Goal: Task Accomplishment & Management: Manage account settings

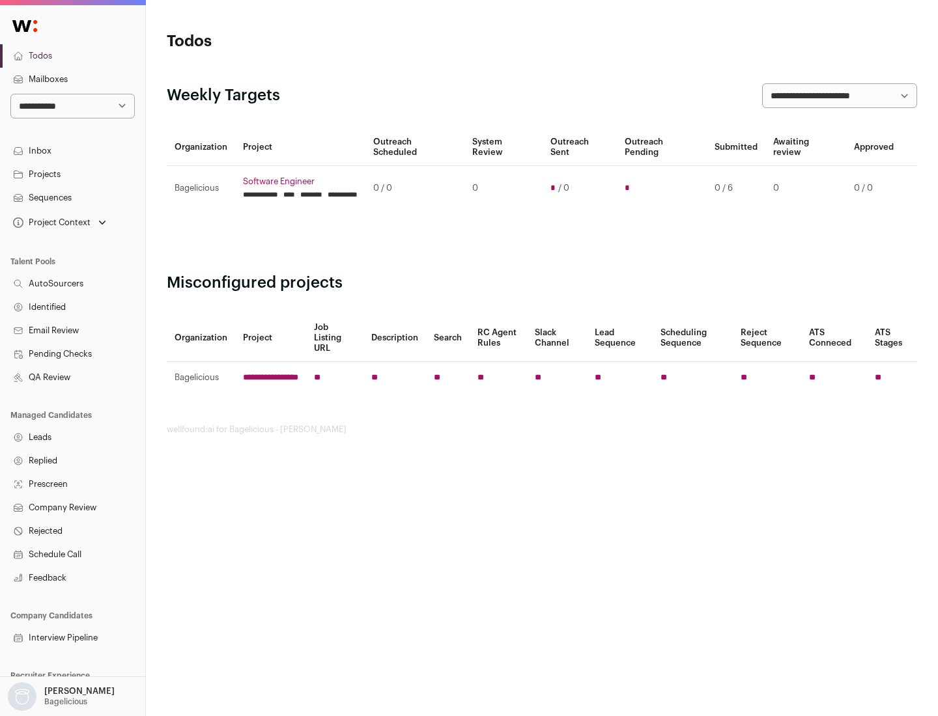
click at [72, 174] on link "Projects" at bounding box center [72, 174] width 145 height 23
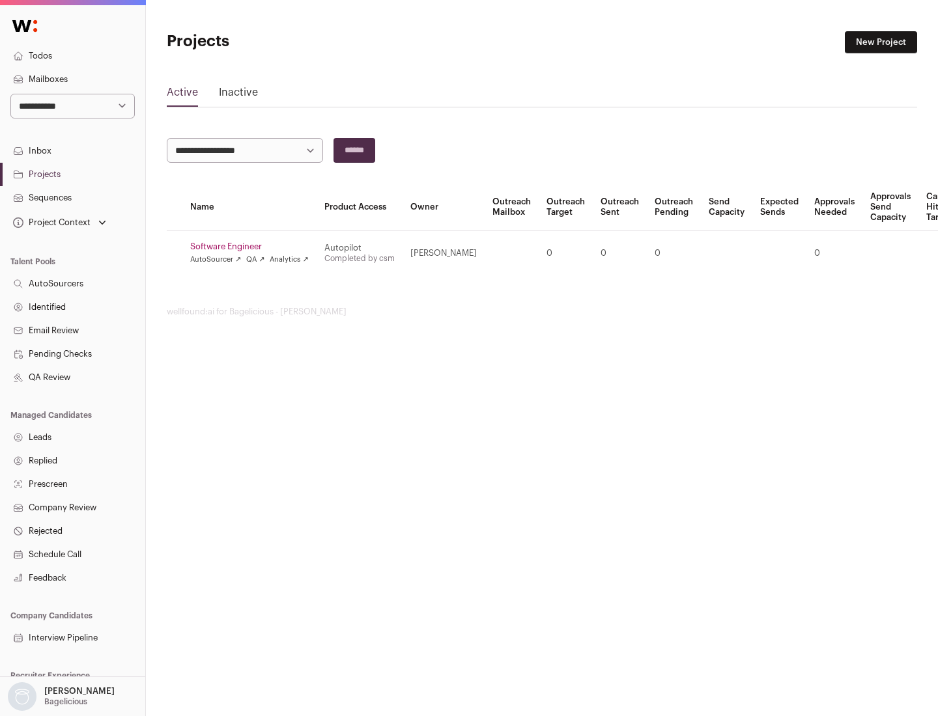
click at [253, 247] on link "Software Engineer" at bounding box center [249, 247] width 118 height 10
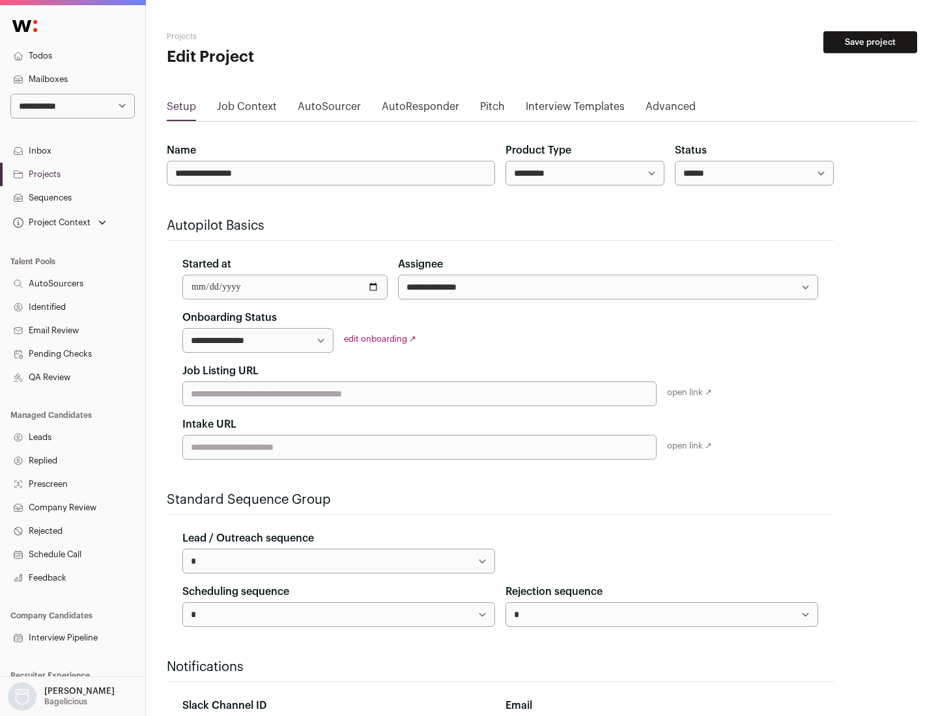
click at [870, 42] on button "Save project" at bounding box center [870, 42] width 94 height 22
